Goal: Information Seeking & Learning: Learn about a topic

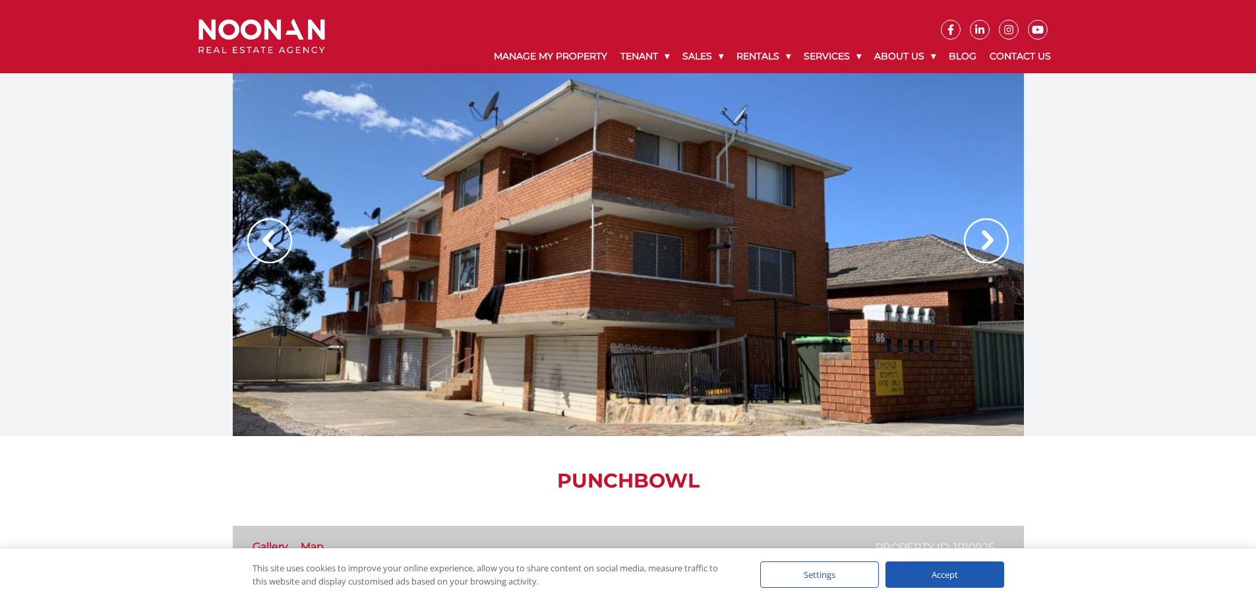
click at [983, 247] on img at bounding box center [986, 240] width 45 height 45
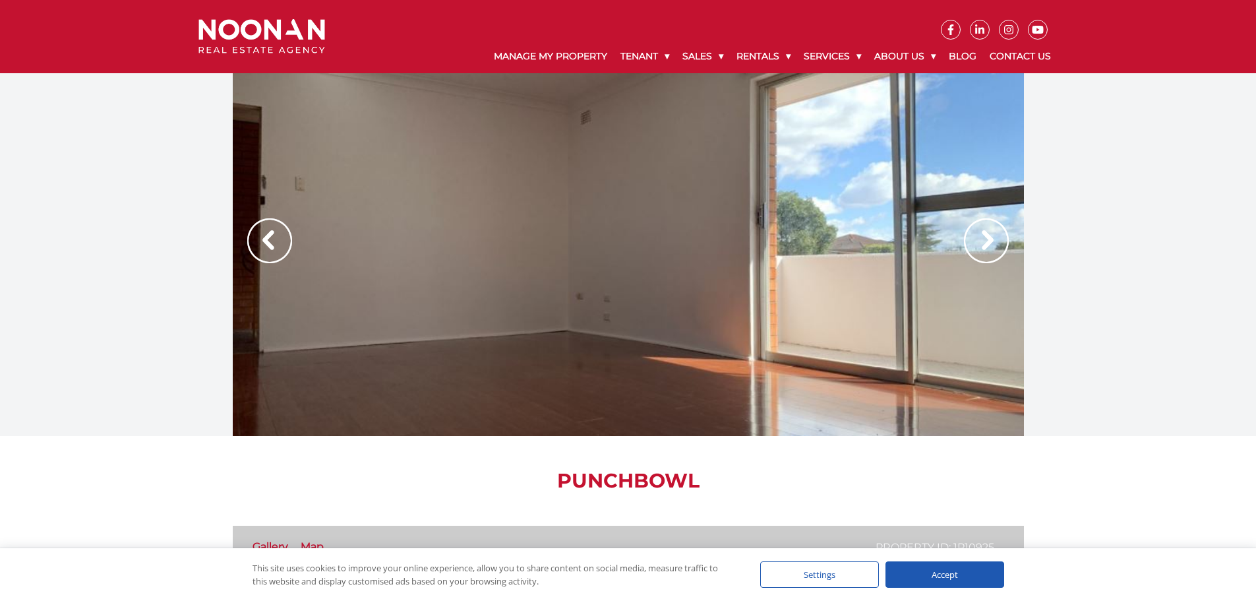
click at [983, 247] on img at bounding box center [986, 240] width 45 height 45
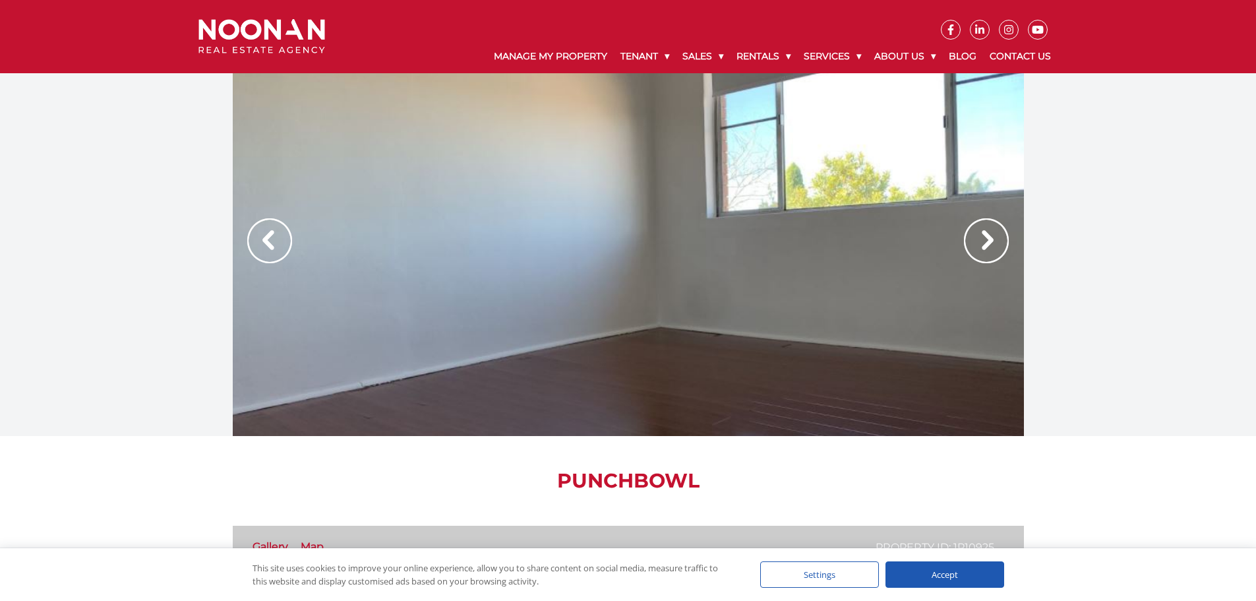
click at [983, 247] on img at bounding box center [986, 240] width 45 height 45
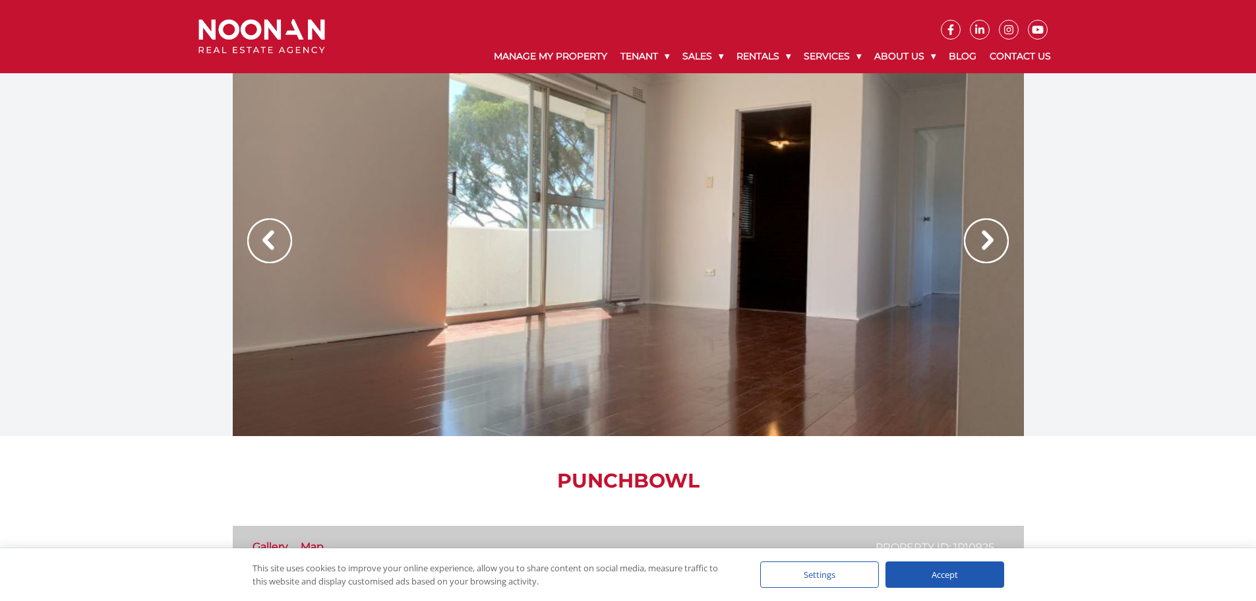
click at [983, 247] on img at bounding box center [986, 240] width 45 height 45
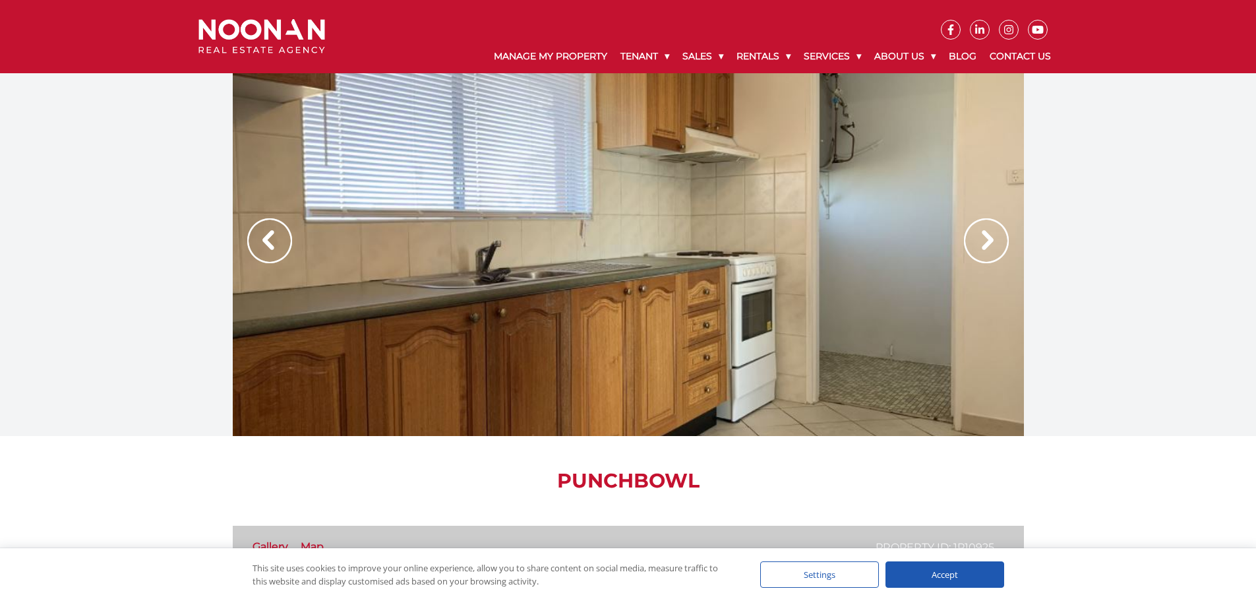
click at [983, 247] on img at bounding box center [986, 240] width 45 height 45
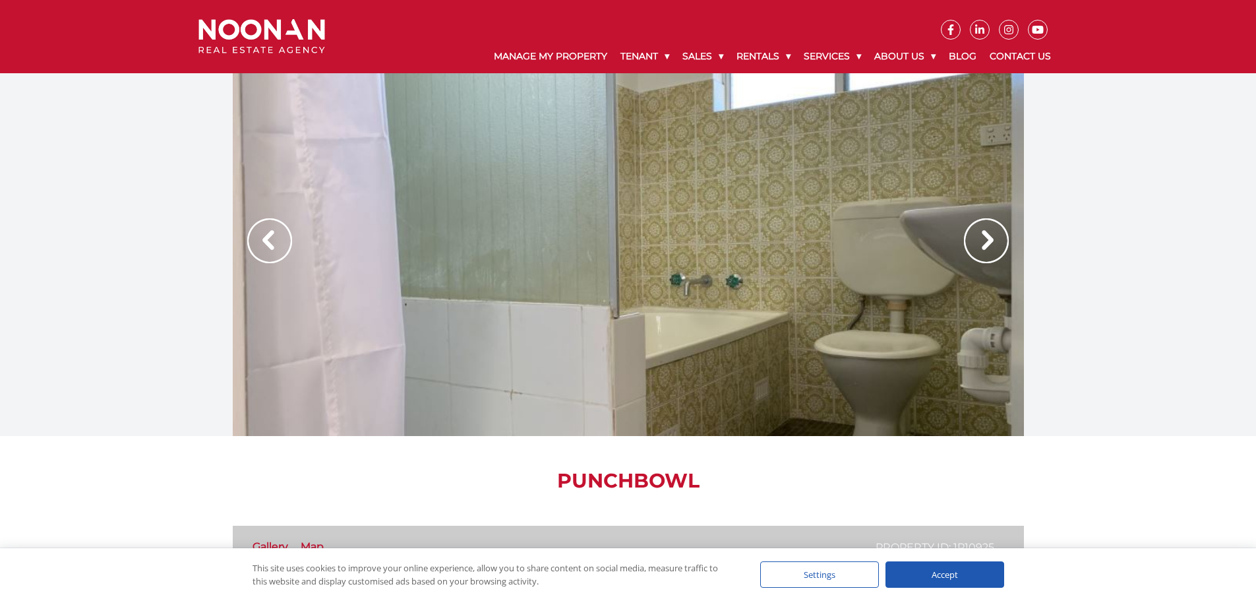
click at [983, 247] on img at bounding box center [986, 240] width 45 height 45
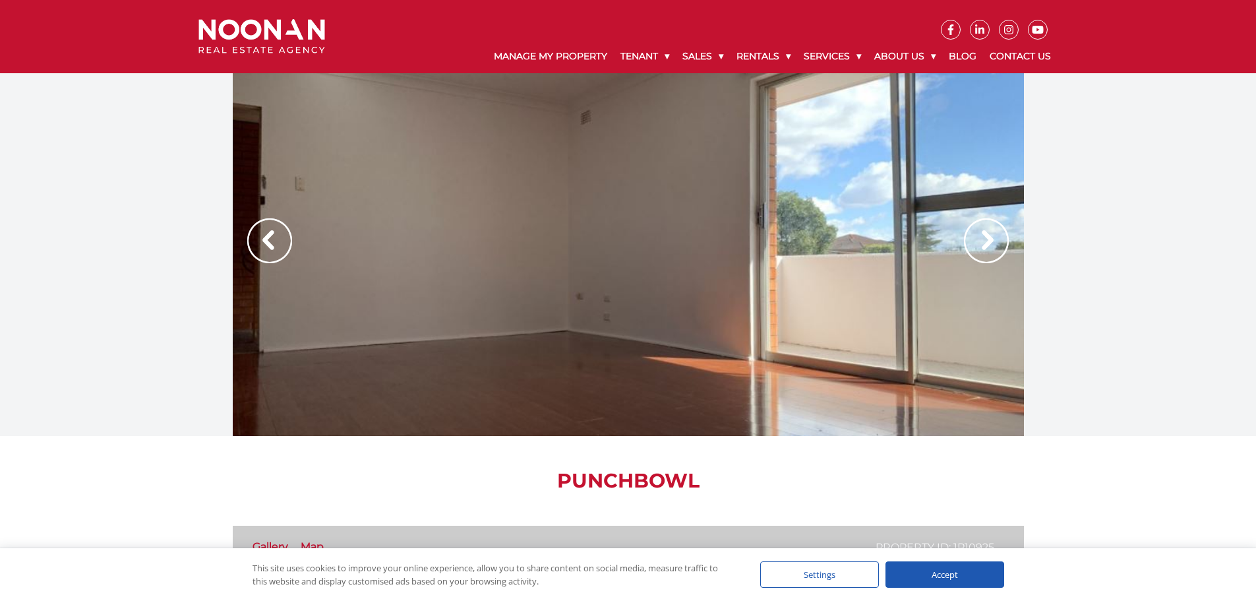
click at [983, 242] on img at bounding box center [986, 240] width 45 height 45
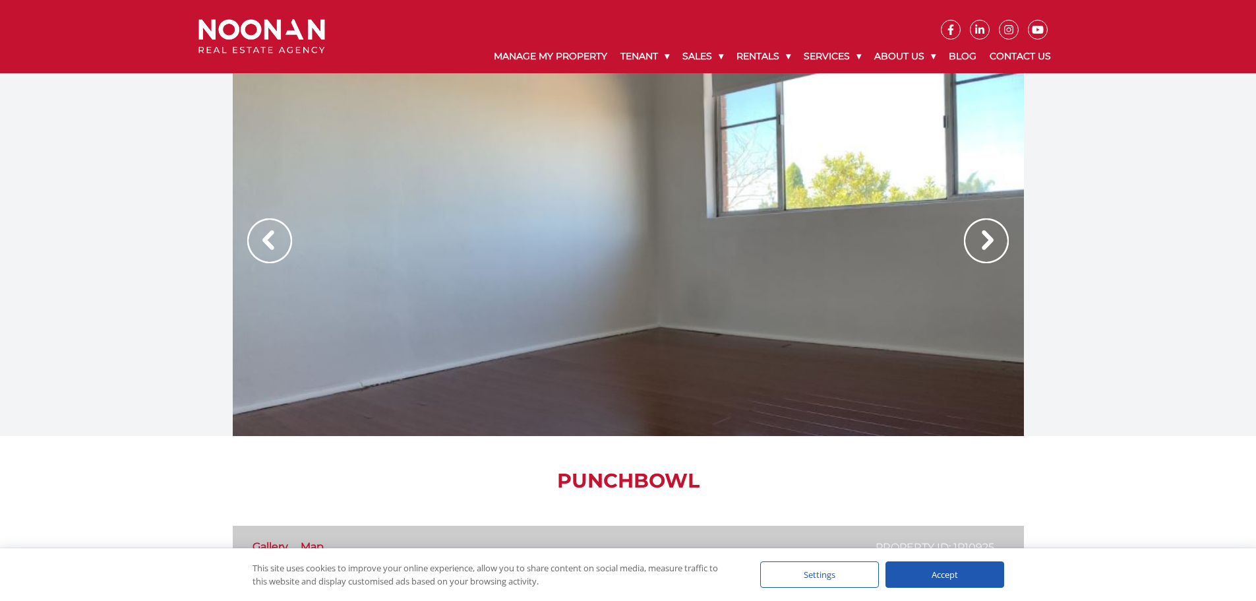
click at [983, 242] on img at bounding box center [986, 240] width 45 height 45
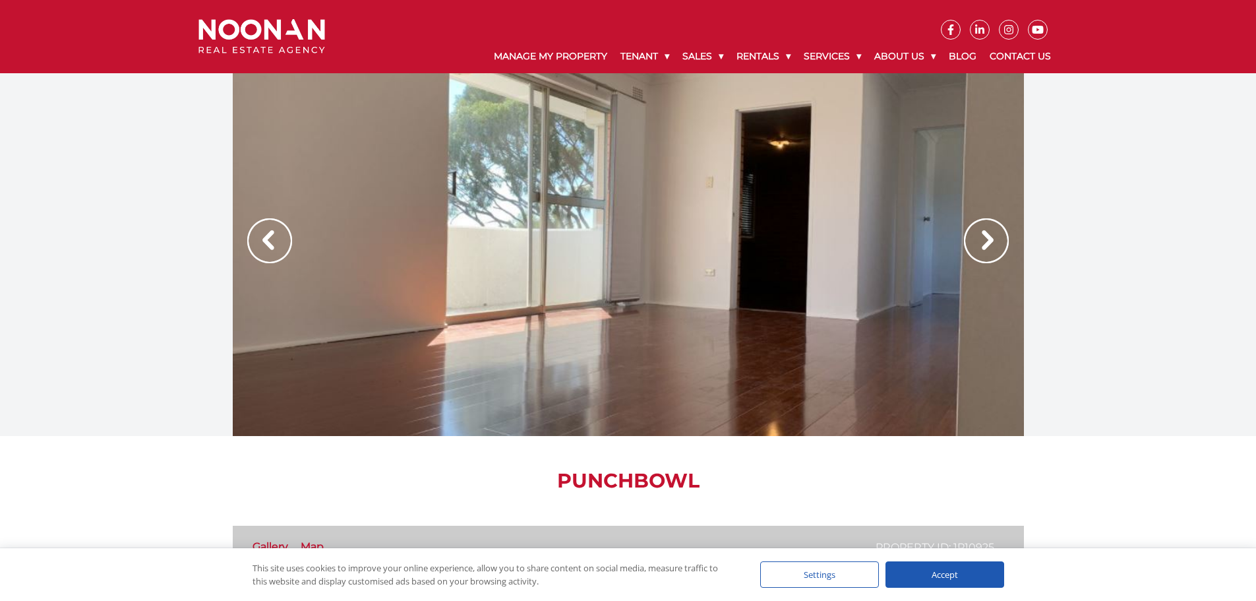
click at [983, 242] on img at bounding box center [986, 240] width 45 height 45
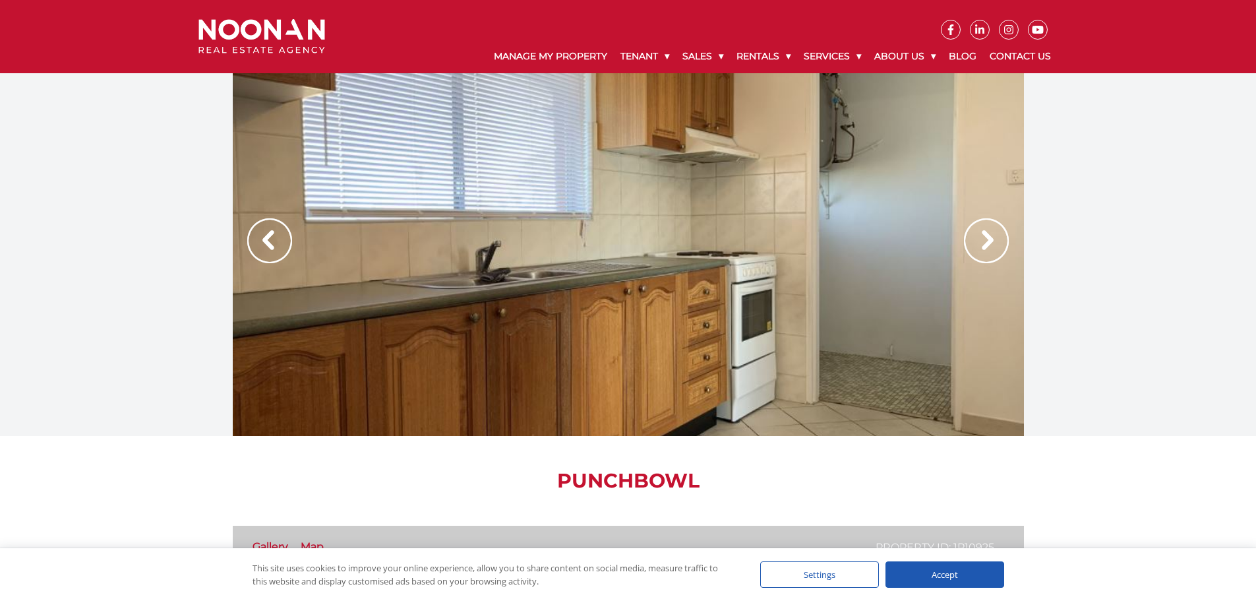
click at [983, 242] on img at bounding box center [986, 240] width 45 height 45
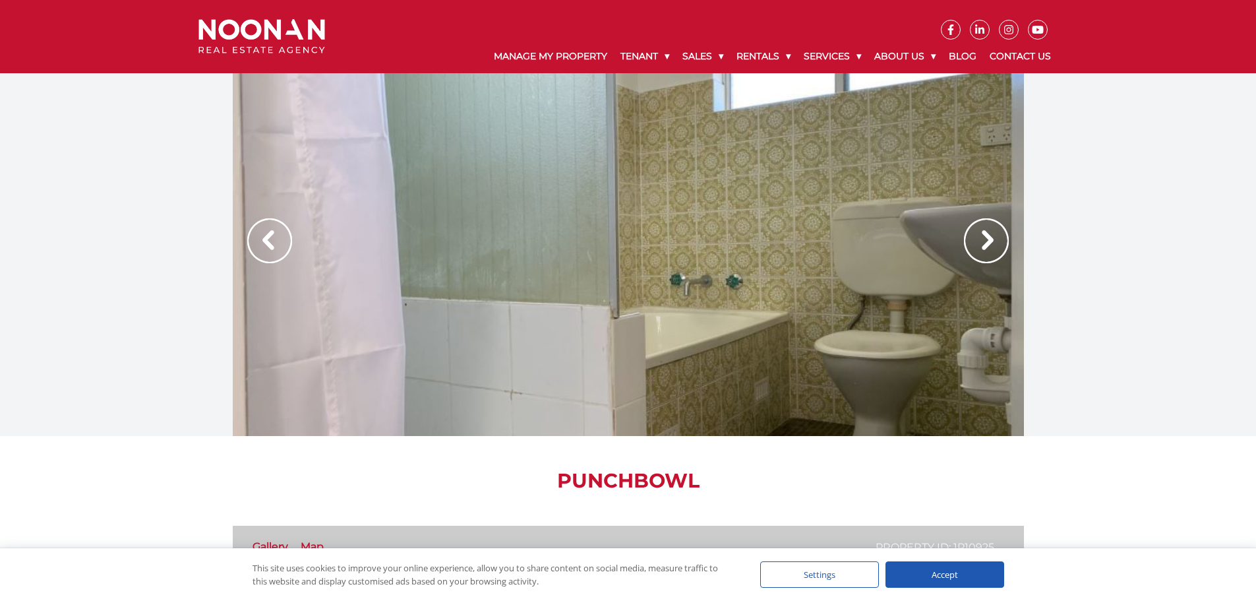
click at [983, 242] on img at bounding box center [986, 240] width 45 height 45
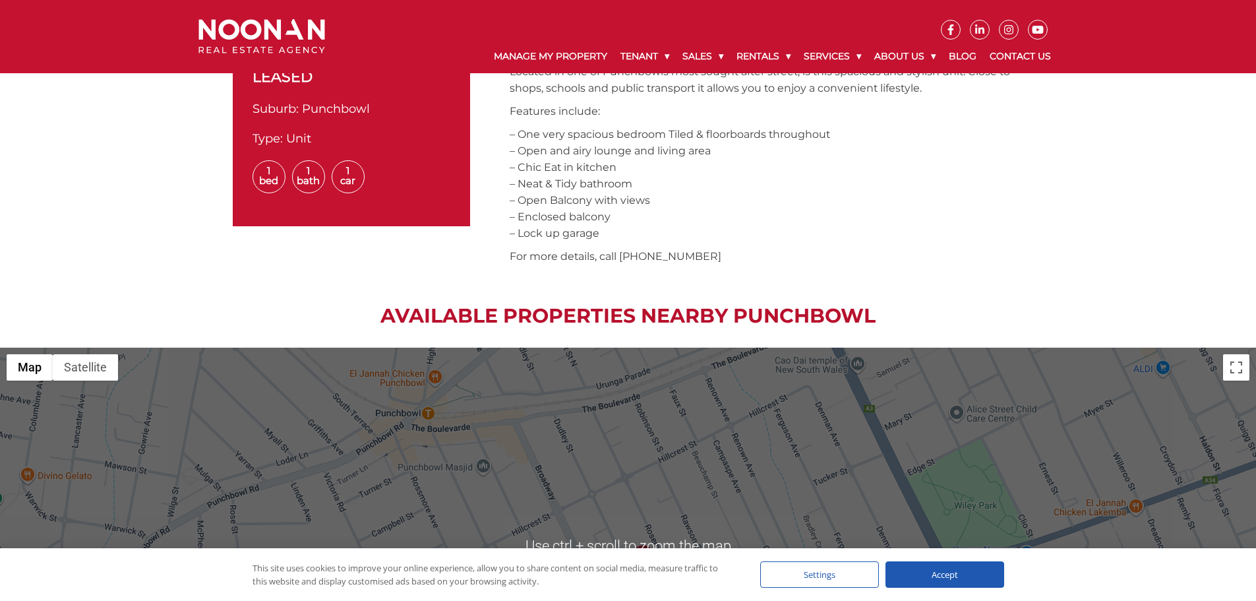
scroll to position [483, 0]
